Goal: Task Accomplishment & Management: Manage account settings

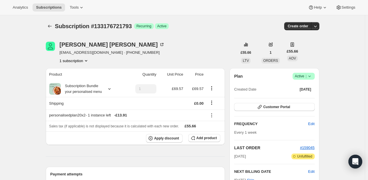
click at [313, 75] on icon at bounding box center [310, 76] width 6 height 6
click at [300, 88] on span "Pause subscription" at bounding box center [305, 87] width 32 height 4
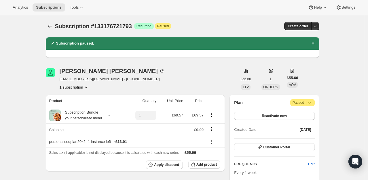
click at [307, 103] on span "|" at bounding box center [306, 103] width 1 height 5
click at [305, 116] on span "Cancel subscription" at bounding box center [304, 114] width 33 height 4
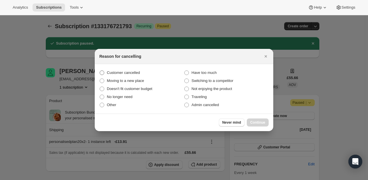
click at [120, 73] on span "Customer cancelled" at bounding box center [123, 73] width 33 height 4
click at [100, 71] on input "Customer cancelled" at bounding box center [100, 71] width 0 height 0
radio input "true"
click at [260, 124] on span "Continue" at bounding box center [257, 122] width 15 height 5
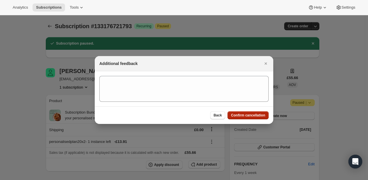
click at [244, 114] on span "Confirm cancellation" at bounding box center [248, 115] width 34 height 5
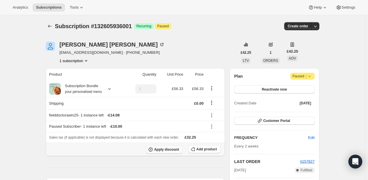
click at [166, 150] on span "Apply discount" at bounding box center [166, 150] width 25 height 5
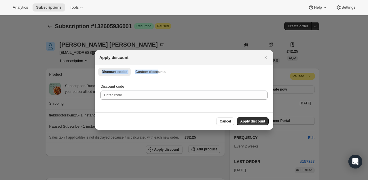
click at [154, 65] on div "Apply discount Discount codes Custom discounts More views Discount codes Custom…" at bounding box center [184, 90] width 179 height 80
click at [153, 69] on button "Custom discounts" at bounding box center [150, 72] width 37 height 8
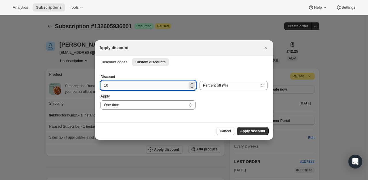
click at [124, 87] on input "10" at bounding box center [144, 85] width 87 height 9
type input "100"
click at [251, 130] on span "Apply discount" at bounding box center [252, 131] width 25 height 5
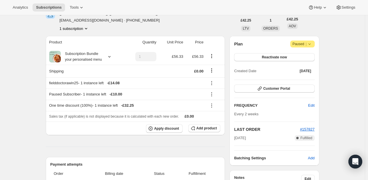
scroll to position [29, 0]
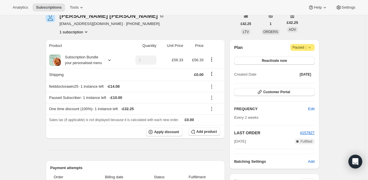
click at [306, 48] on span "Paused |" at bounding box center [303, 48] width 20 height 6
click at [258, 58] on button "Reactivate now" at bounding box center [274, 61] width 80 height 8
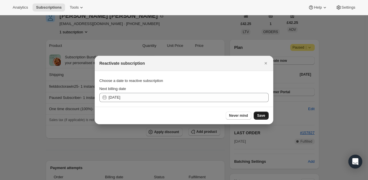
click at [266, 115] on button "Save" at bounding box center [261, 116] width 15 height 8
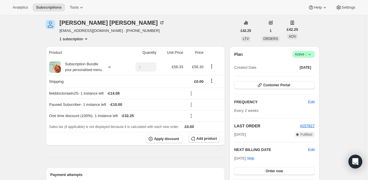
scroll to position [115, 0]
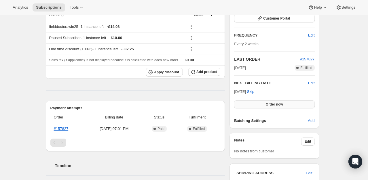
click at [278, 102] on span "Order now" at bounding box center [274, 104] width 17 height 5
click at [278, 103] on span "Click to confirm" at bounding box center [274, 104] width 26 height 5
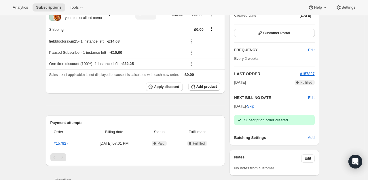
scroll to position [58, 0]
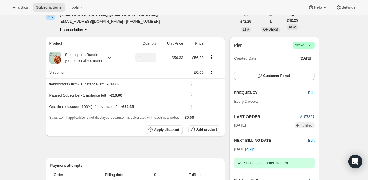
click at [315, 47] on span "Success Active |" at bounding box center [304, 45] width 22 height 7
click at [306, 57] on span "Pause subscription" at bounding box center [305, 56] width 32 height 4
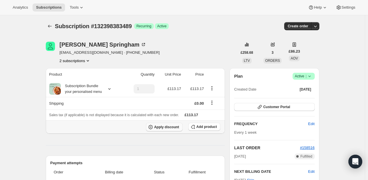
click at [175, 127] on span "Apply discount" at bounding box center [166, 127] width 25 height 5
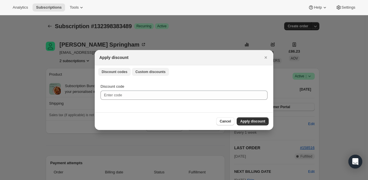
click at [145, 72] on span "Custom discounts" at bounding box center [150, 72] width 30 height 5
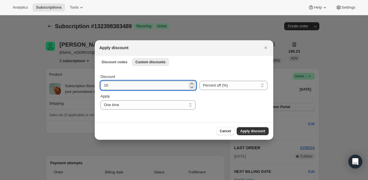
click at [126, 85] on input "10" at bounding box center [144, 85] width 87 height 9
type input "100"
click at [252, 131] on span "Apply discount" at bounding box center [252, 131] width 25 height 5
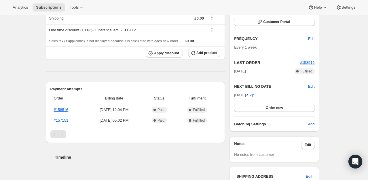
scroll to position [86, 0]
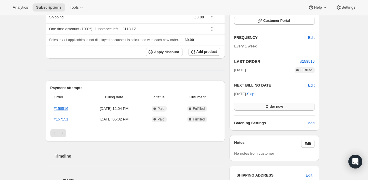
click at [278, 108] on span "Order now" at bounding box center [274, 107] width 17 height 5
click at [278, 108] on span "Click to confirm" at bounding box center [274, 107] width 26 height 5
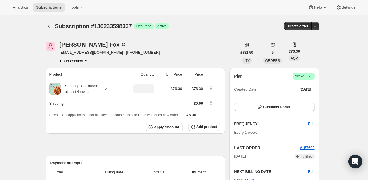
click at [309, 78] on icon at bounding box center [310, 76] width 6 height 6
click at [303, 97] on span "Cancel subscription" at bounding box center [305, 97] width 33 height 4
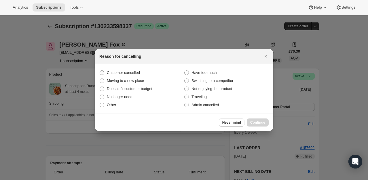
click at [123, 71] on span "Customer cancelled" at bounding box center [123, 73] width 33 height 4
click at [100, 71] on input "Customer cancelled" at bounding box center [100, 71] width 0 height 0
radio input "true"
click at [252, 121] on span "Continue" at bounding box center [257, 122] width 15 height 5
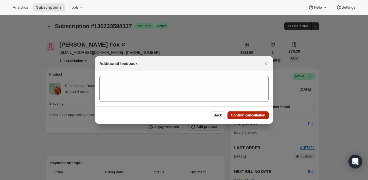
click at [261, 115] on span "Confirm cancellation" at bounding box center [248, 115] width 34 height 5
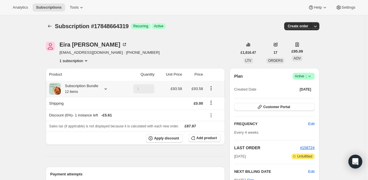
click at [109, 90] on icon at bounding box center [106, 89] width 6 height 6
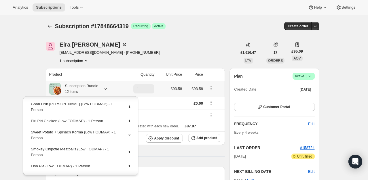
scroll to position [91, 0]
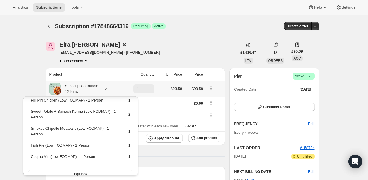
click at [212, 87] on icon "Product actions" at bounding box center [211, 86] width 1 height 1
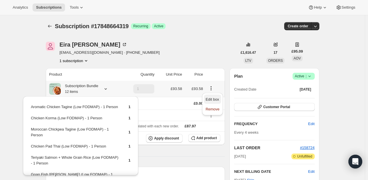
click at [213, 99] on span "Edit box" at bounding box center [213, 99] width 14 height 4
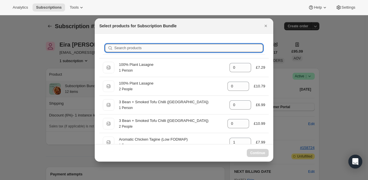
click at [153, 49] on input "Search products" at bounding box center [188, 48] width 149 height 8
type input "g"
type input "1"
type input "0"
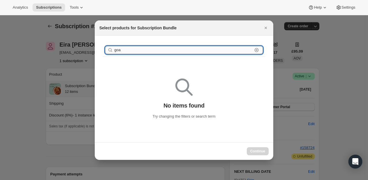
type input "goan"
drag, startPoint x: 154, startPoint y: 52, endPoint x: 89, endPoint y: 50, distance: 65.7
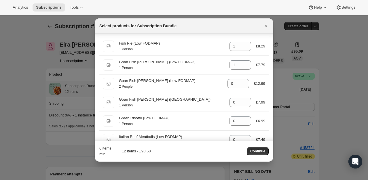
scroll to position [2075, 0]
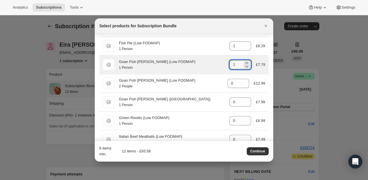
drag, startPoint x: 232, startPoint y: 72, endPoint x: 216, endPoint y: 70, distance: 16.2
click at [218, 71] on div "1 Person Goan Fish [PERSON_NAME] (Low FODMAP) 1 Person gid://shopify/ProductVar…" at bounding box center [184, 65] width 163 height 12
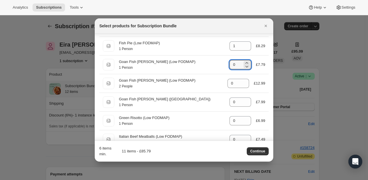
type input "0"
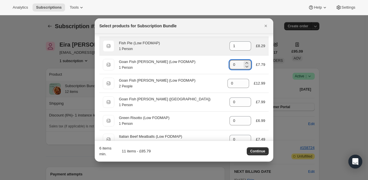
click at [162, 52] on div "1 Person" at bounding box center [172, 49] width 106 height 6
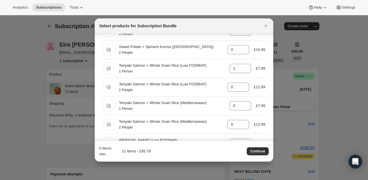
scroll to position [2939, 0]
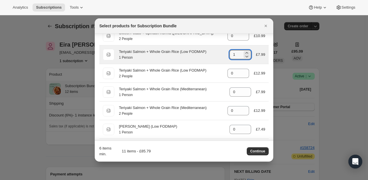
drag, startPoint x: 236, startPoint y: 57, endPoint x: 191, endPoint y: 55, distance: 44.7
click at [202, 61] on div "1 Person Teriyaki Salmon + Whole Grain Rice (Low FODMAP) 1 Person gid://shopify…" at bounding box center [184, 55] width 163 height 12
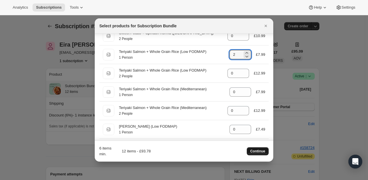
type input "2"
click at [261, 154] on button "Continue" at bounding box center [258, 152] width 22 height 8
